Goal: Information Seeking & Learning: Learn about a topic

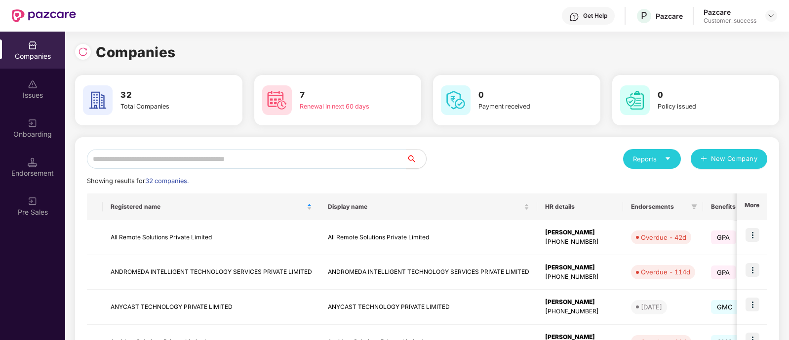
scroll to position [0, 0]
click at [253, 159] on input "text" at bounding box center [247, 159] width 320 height 20
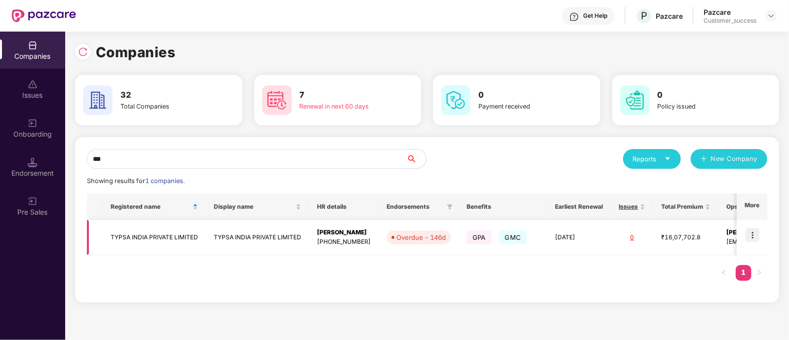
type input "***"
click at [754, 233] on img at bounding box center [753, 235] width 14 height 14
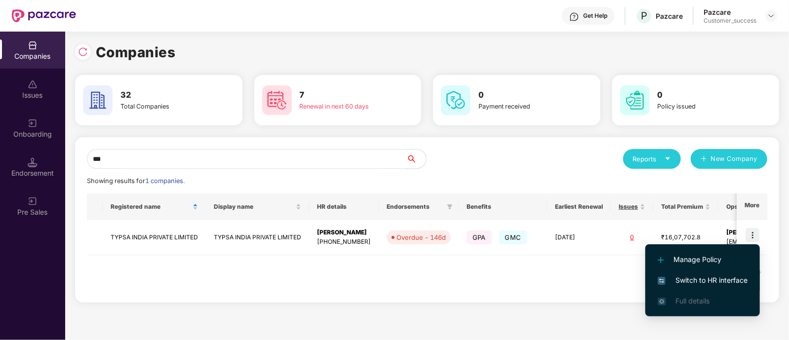
click at [684, 278] on span "Switch to HR interface" at bounding box center [703, 280] width 90 height 11
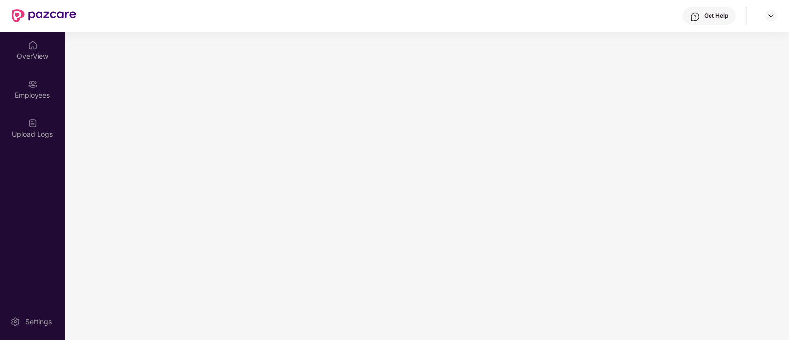
scroll to position [0, 0]
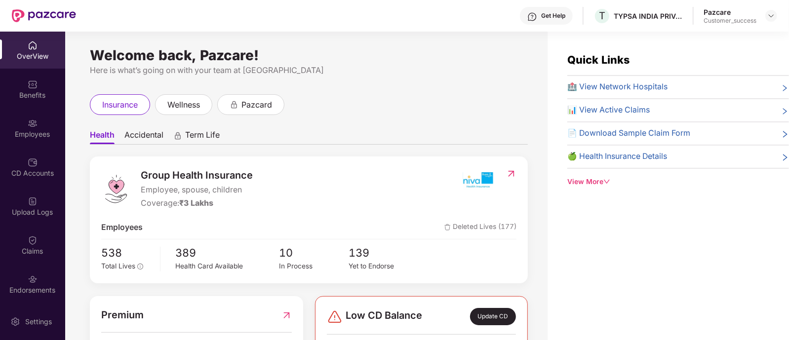
click at [34, 93] on div "Benefits" at bounding box center [32, 95] width 65 height 10
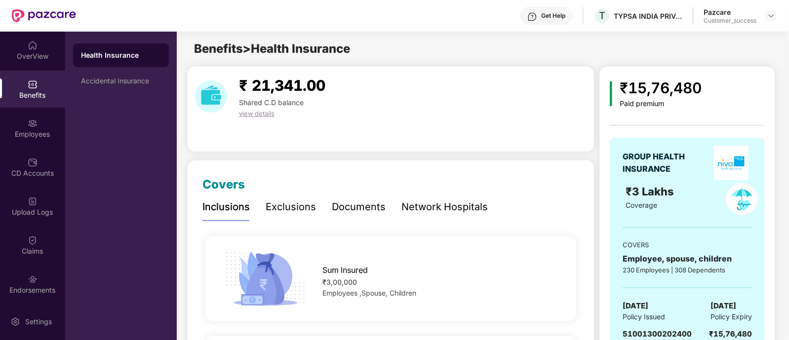
click at [360, 211] on div "Documents" at bounding box center [359, 207] width 54 height 15
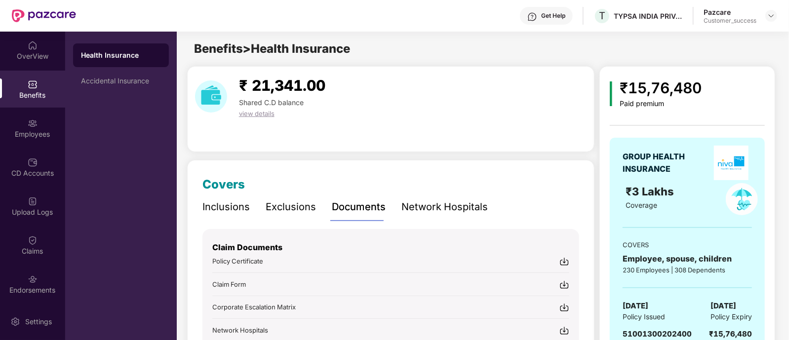
scroll to position [141, 0]
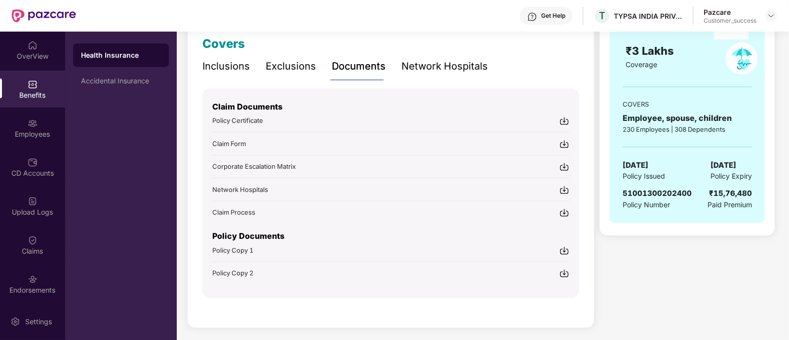
click at [566, 250] on img at bounding box center [565, 251] width 10 height 10
click at [562, 271] on img at bounding box center [565, 274] width 10 height 10
click at [109, 84] on div "Accidental Insurance" at bounding box center [121, 81] width 80 height 8
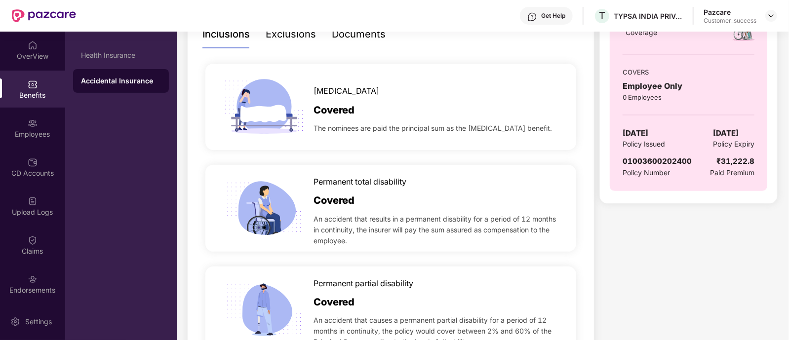
scroll to position [171, 0]
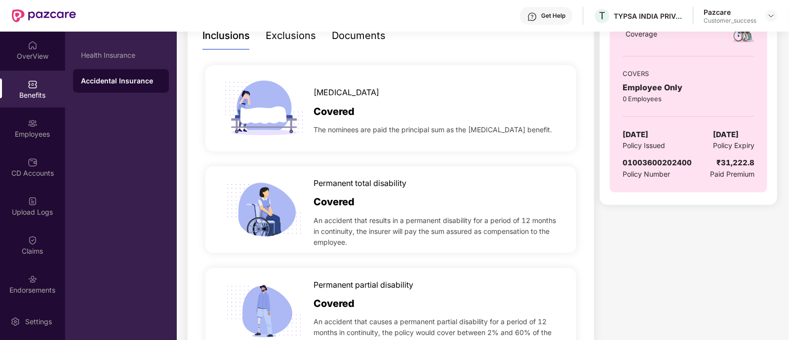
click at [370, 121] on div "The nominees are paid the principal sum as the [MEDICAL_DATA] benefit." at bounding box center [437, 128] width 247 height 16
click at [365, 35] on div "Documents" at bounding box center [359, 35] width 54 height 15
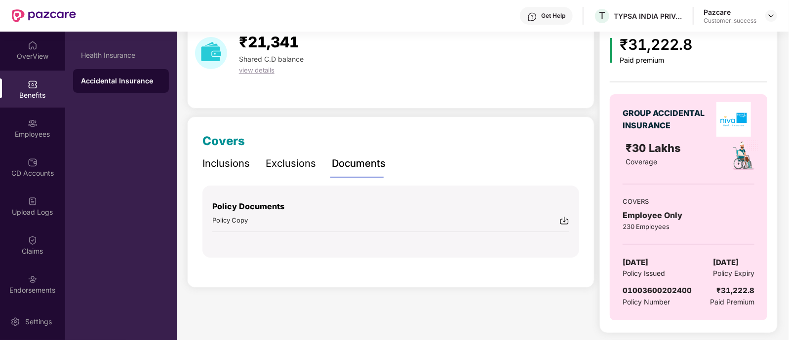
click at [563, 219] on img at bounding box center [565, 221] width 10 height 10
